Goal: Transaction & Acquisition: Book appointment/travel/reservation

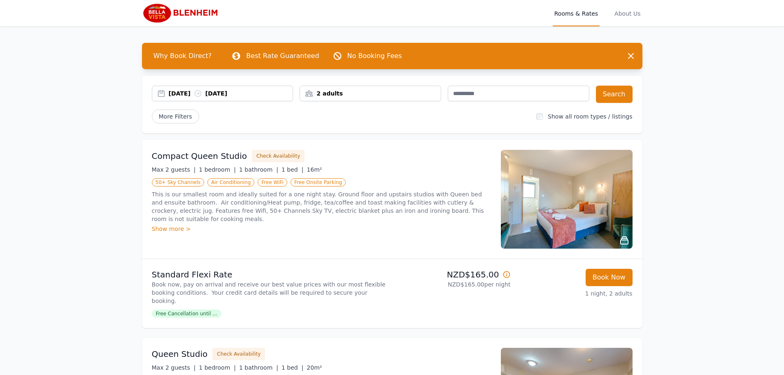
click at [187, 90] on div "[DATE] [DATE]" at bounding box center [231, 93] width 124 height 8
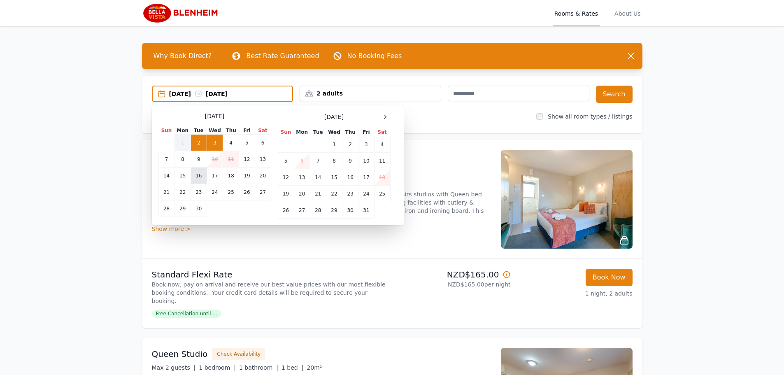
click at [196, 173] on td "16" at bounding box center [199, 176] width 16 height 16
click at [211, 173] on td "17" at bounding box center [215, 176] width 16 height 16
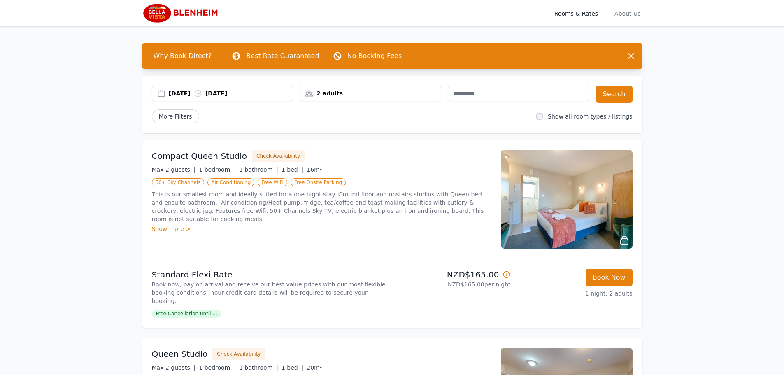
click at [320, 95] on div "2 adults" at bounding box center [370, 93] width 141 height 8
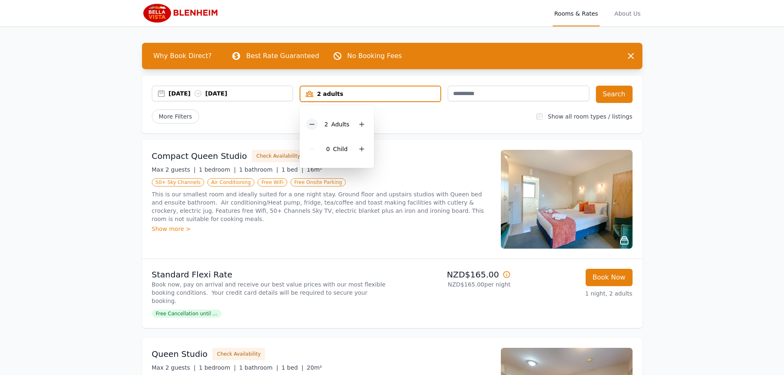
click at [310, 125] on icon at bounding box center [312, 124] width 7 height 7
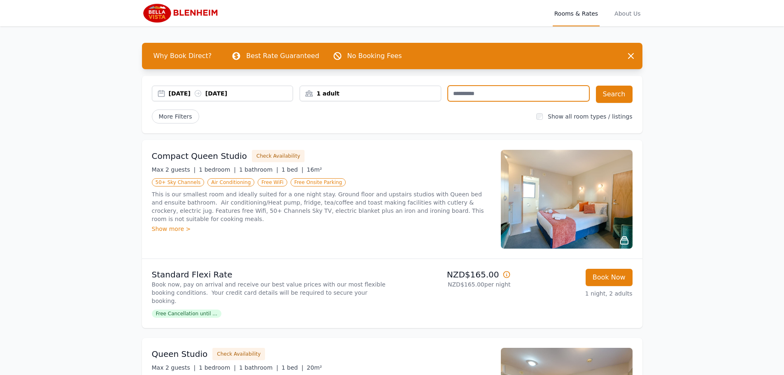
click at [474, 95] on input "text" at bounding box center [519, 94] width 142 height 16
type input "**********"
click at [624, 92] on button "Search" at bounding box center [614, 94] width 37 height 17
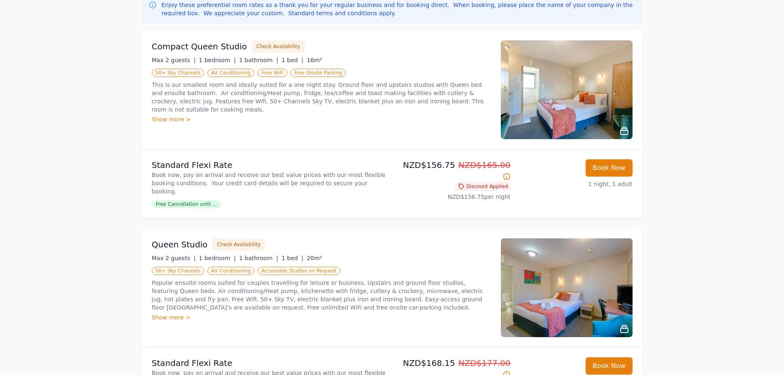
scroll to position [165, 0]
